Goal: Task Accomplishment & Management: Complete application form

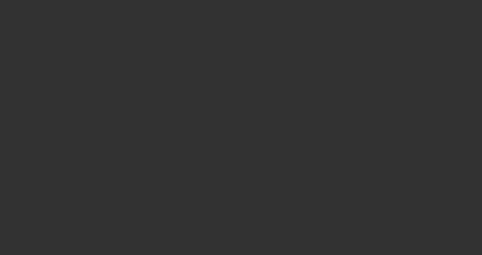
select select "3"
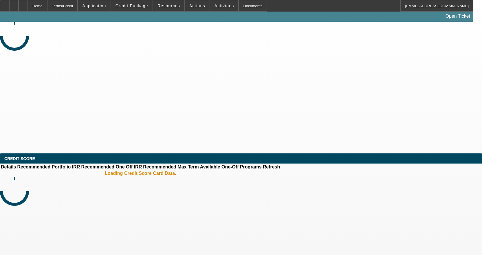
select select "0.1"
select select "0"
select select "6"
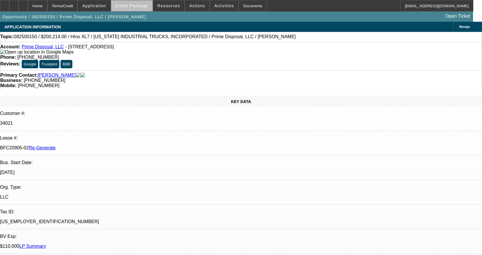
click at [143, 7] on span "Credit Package" at bounding box center [132, 5] width 33 height 5
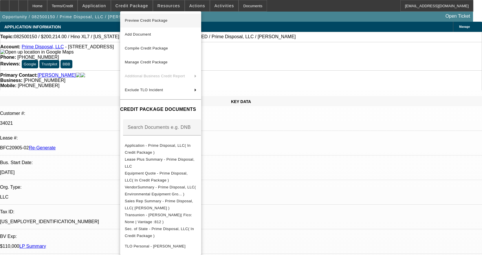
click at [145, 19] on span "Preview Credit Package" at bounding box center [146, 20] width 43 height 4
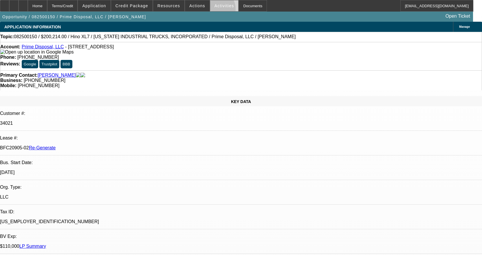
click at [210, 10] on span at bounding box center [224, 6] width 28 height 14
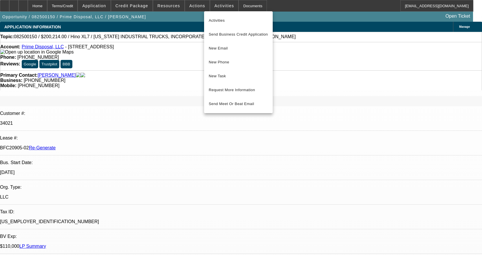
click at [218, 6] on div at bounding box center [241, 127] width 482 height 255
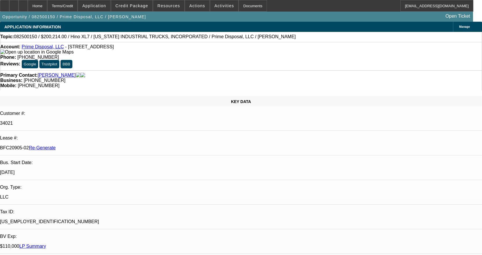
click at [218, 6] on span "Activities" at bounding box center [225, 5] width 20 height 5
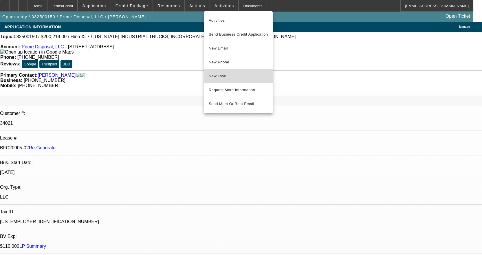
click at [224, 72] on button "New Task" at bounding box center [238, 76] width 69 height 14
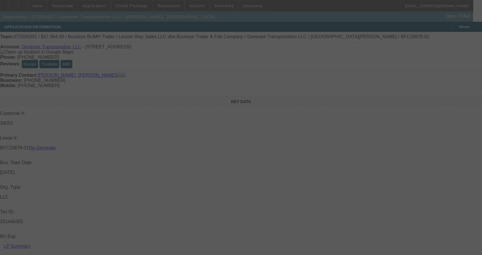
select select "4"
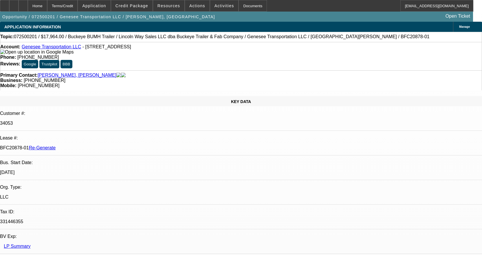
select select "0"
select select "2"
select select "0"
select select "1"
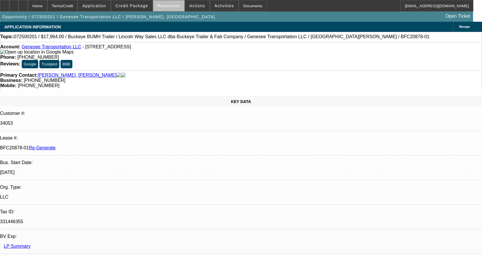
click at [178, 7] on span "Resources" at bounding box center [169, 5] width 23 height 5
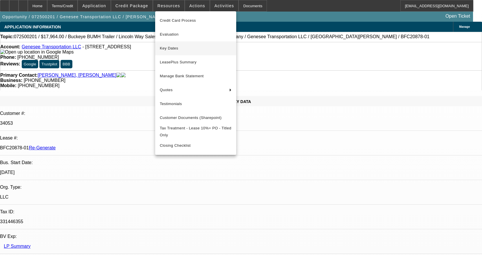
click at [172, 46] on span "Key Dates" at bounding box center [196, 48] width 72 height 7
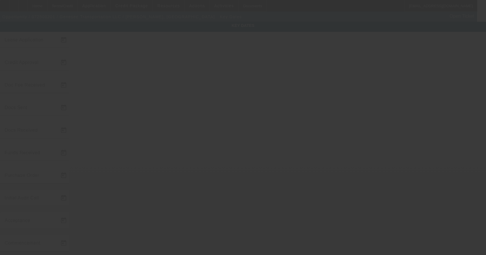
type input "7/10/2025"
type input "7/18/2025"
type input "8/14/2025"
type input "7/18/2025"
type input "8/14/2025"
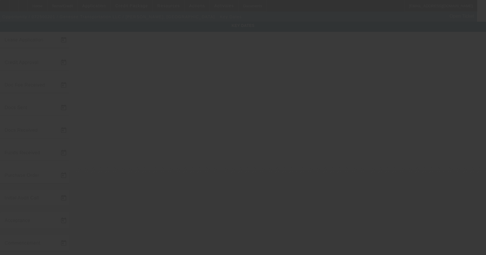
type input "8/14/2025"
type input "9/1/2025"
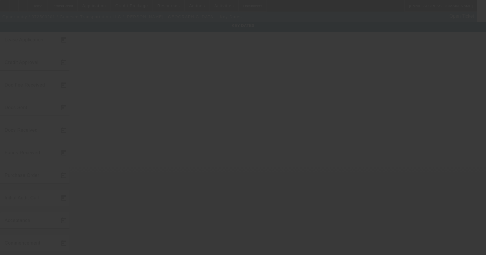
type input "10/1/2025"
type input "8/14/2025"
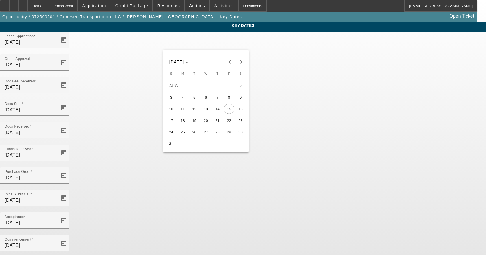
click at [217, 110] on span "14" at bounding box center [218, 109] width 10 height 10
type input "8/14/2025"
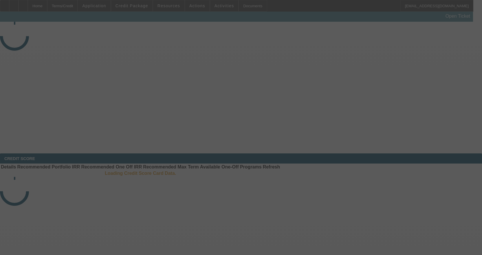
select select "4"
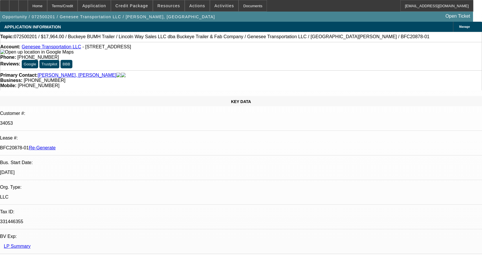
select select "0"
select select "2"
select select "0"
select select "1"
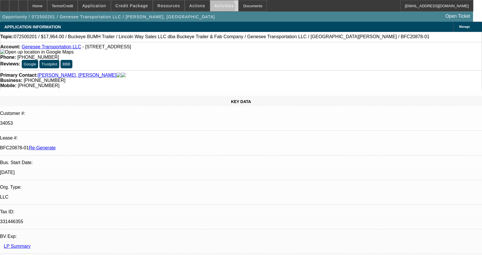
click at [216, 8] on span at bounding box center [224, 6] width 28 height 14
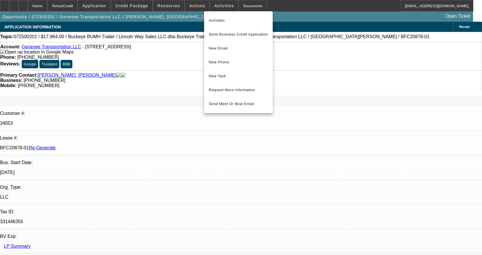
click at [192, 4] on div at bounding box center [241, 127] width 482 height 255
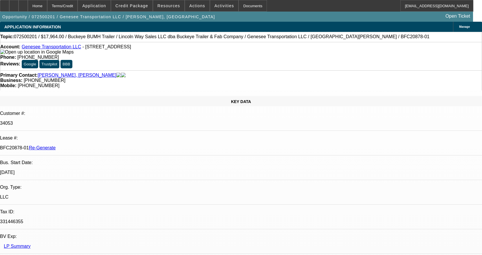
click at [192, 4] on span "Actions" at bounding box center [197, 5] width 16 height 5
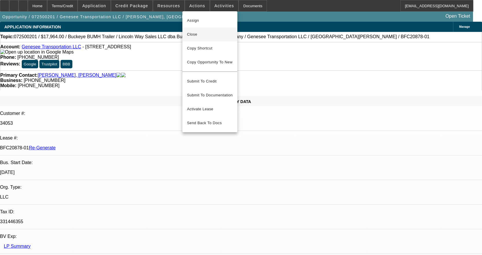
click at [192, 36] on span "Close" at bounding box center [210, 34] width 46 height 7
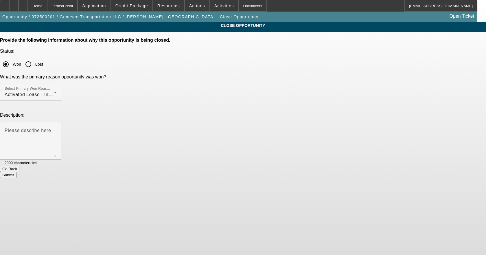
click at [17, 172] on button "Submit" at bounding box center [8, 175] width 17 height 6
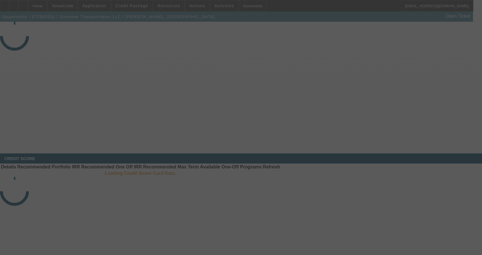
select select "4"
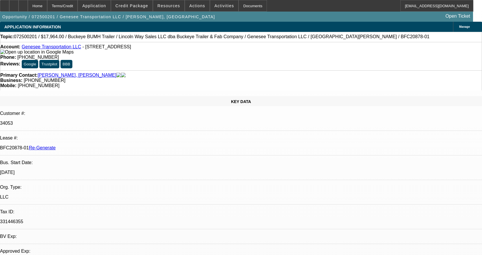
select select "0"
select select "2"
select select "0"
select select "1"
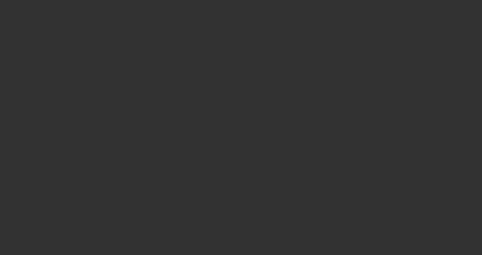
select select "3"
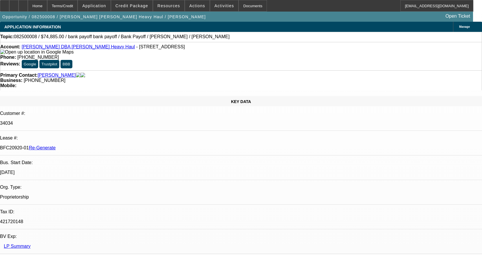
select select "0"
select select "2"
select select "0"
select select "2"
select select "6"
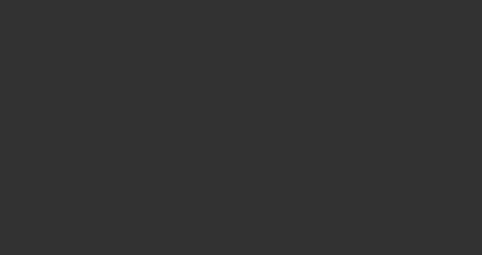
select select "3"
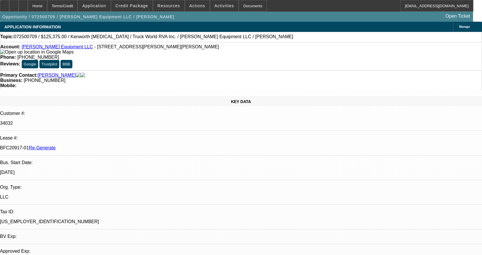
select select "0.15"
select select "2"
select select "0"
select select "2"
select select "6"
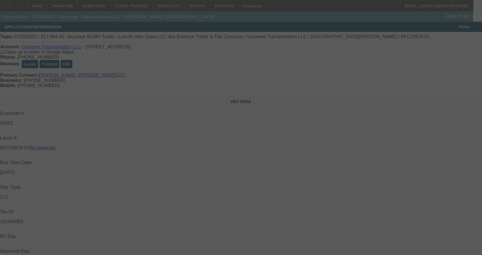
select select "4"
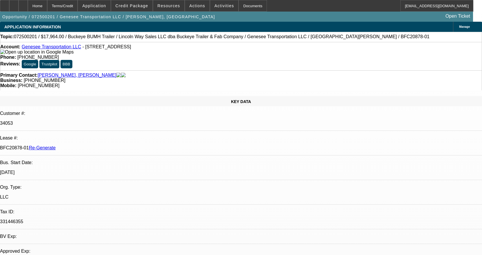
select select "0"
select select "2"
select select "0"
select select "1"
